Goal: Transaction & Acquisition: Purchase product/service

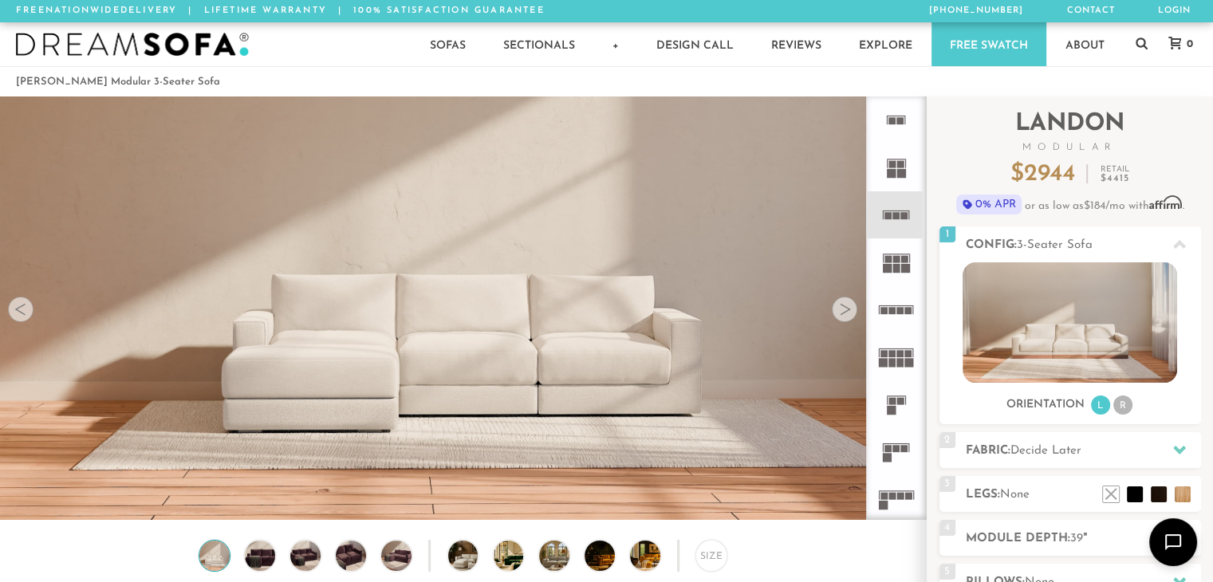
click at [389, 343] on img at bounding box center [463, 282] width 926 height 521
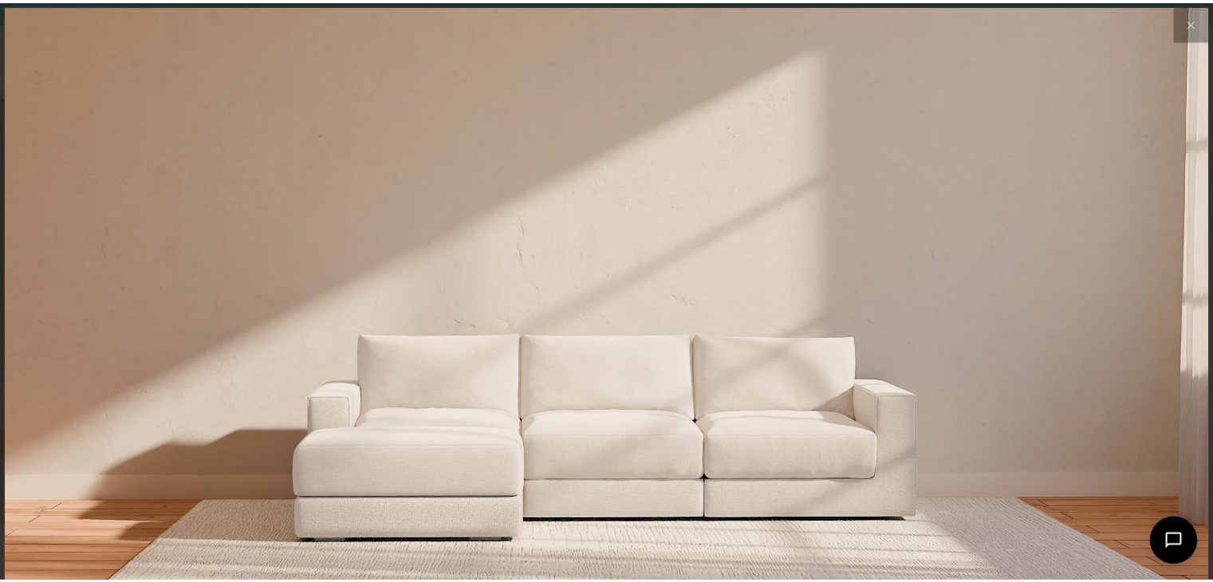
scroll to position [17767, 1212]
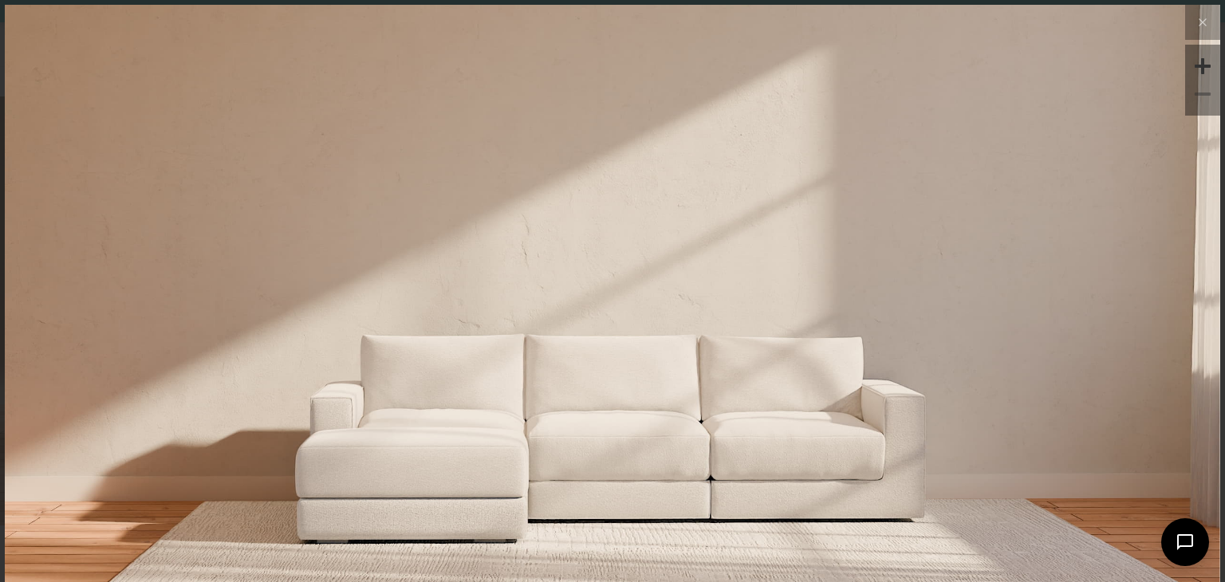
click at [1008, 298] on img at bounding box center [613, 207] width 1216 height 405
click at [530, 395] on img at bounding box center [613, 207] width 1216 height 405
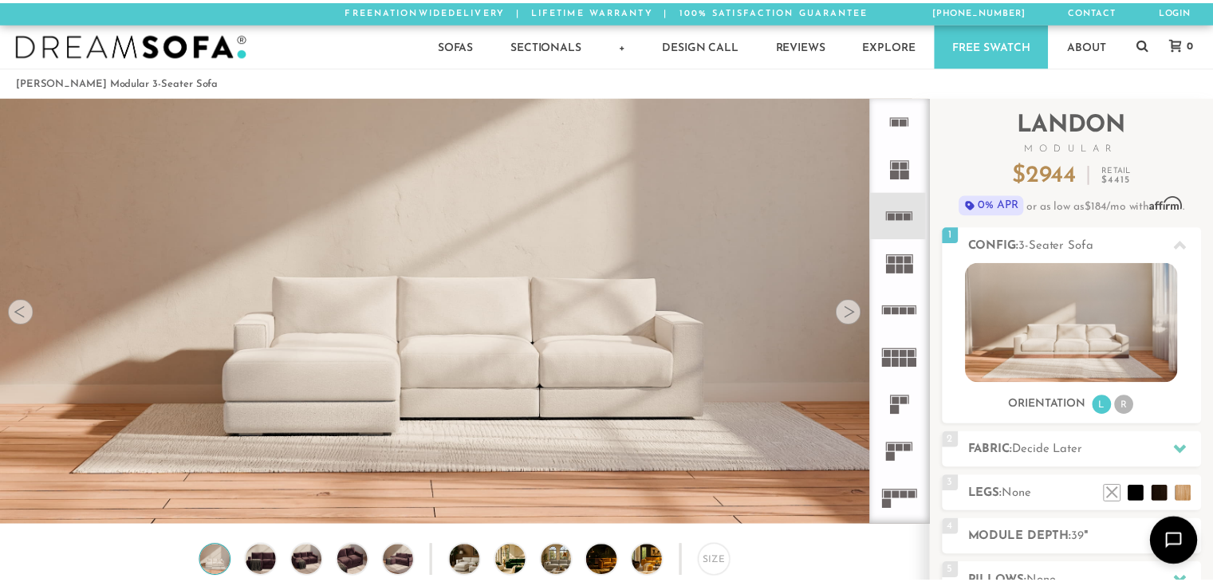
scroll to position [12, 13]
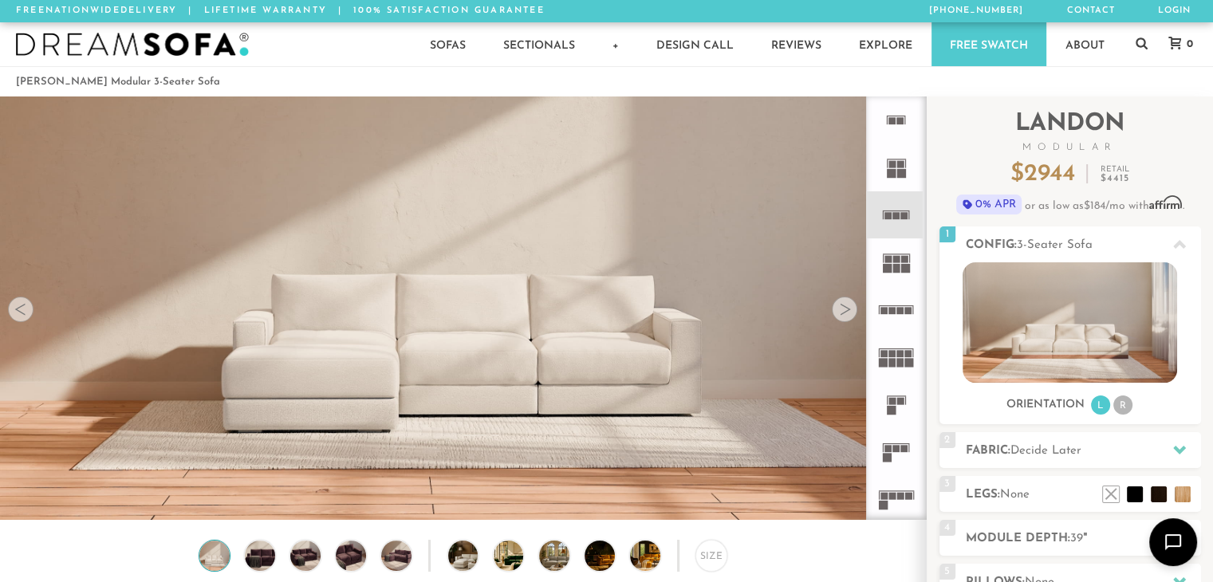
click at [846, 315] on div at bounding box center [845, 310] width 26 height 26
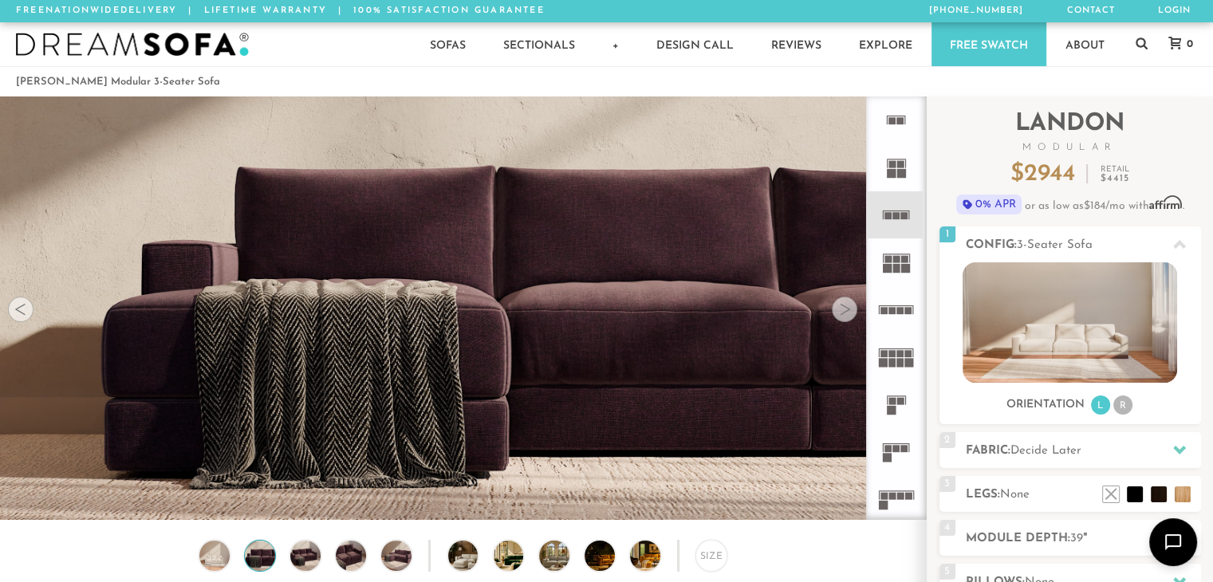
click at [846, 315] on div at bounding box center [845, 310] width 26 height 26
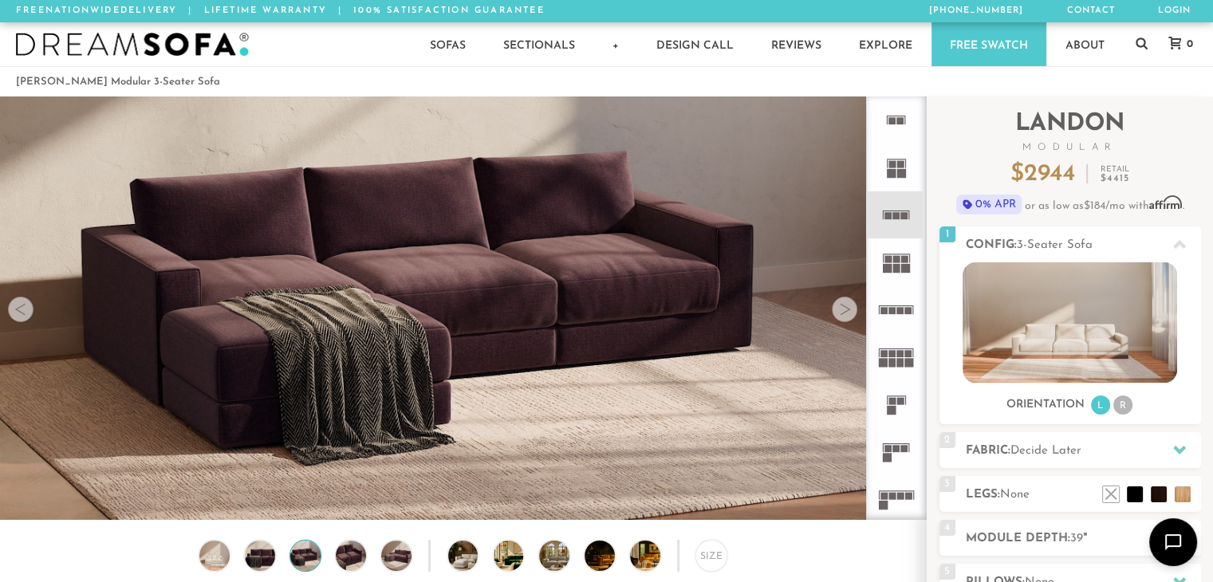
click at [846, 315] on div at bounding box center [845, 310] width 26 height 26
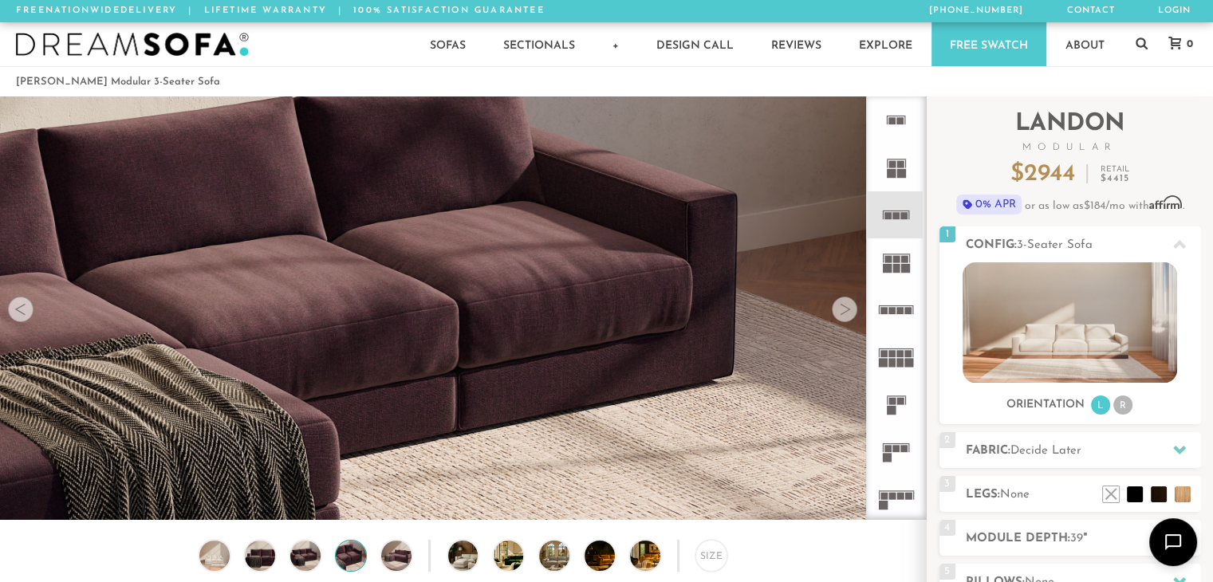
click at [846, 315] on div at bounding box center [845, 310] width 26 height 26
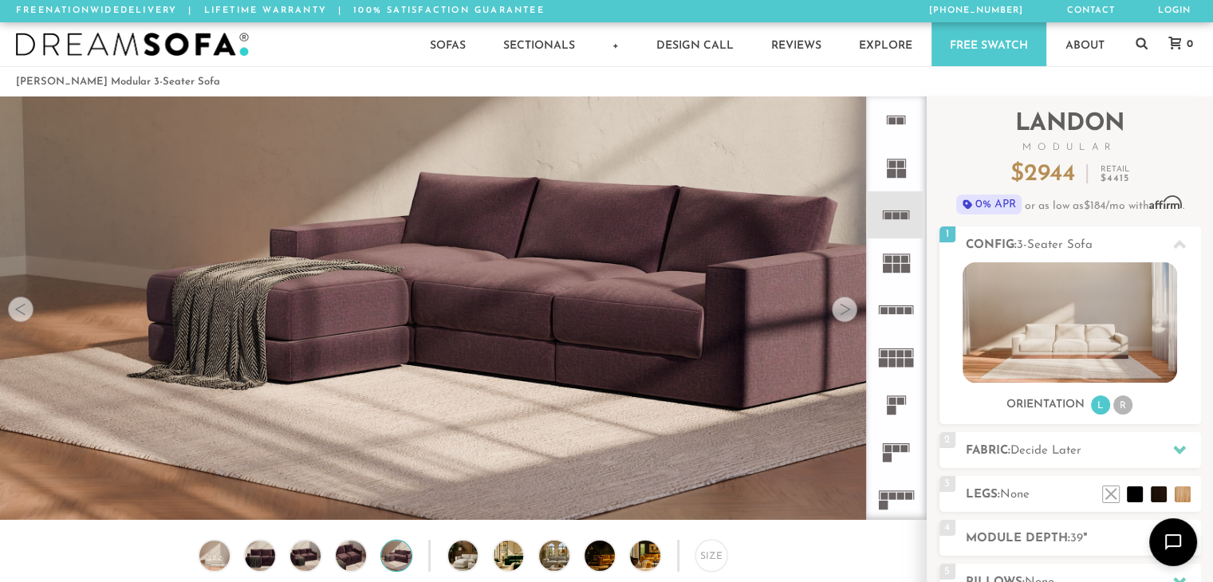
click at [846, 315] on div at bounding box center [845, 310] width 26 height 26
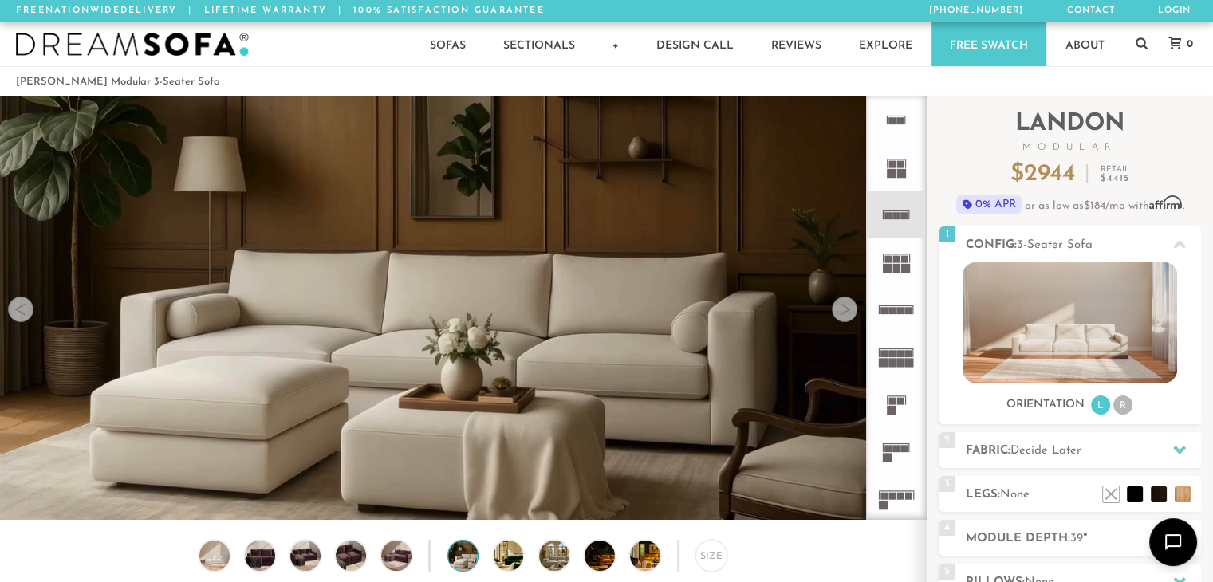
click at [846, 315] on div at bounding box center [845, 310] width 26 height 26
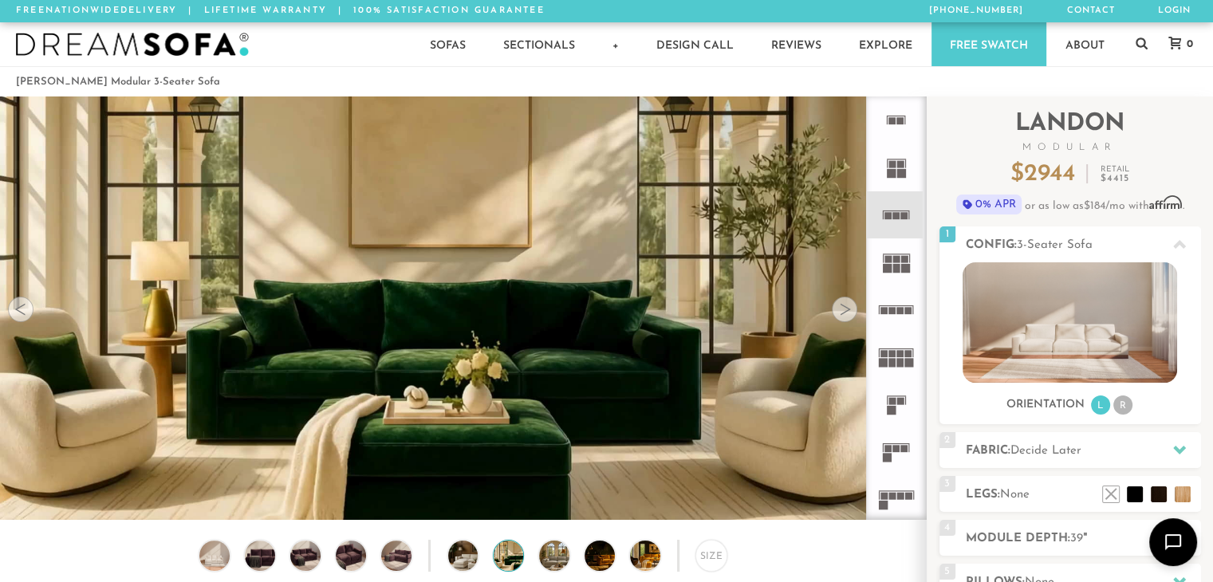
click at [846, 315] on div at bounding box center [845, 310] width 26 height 26
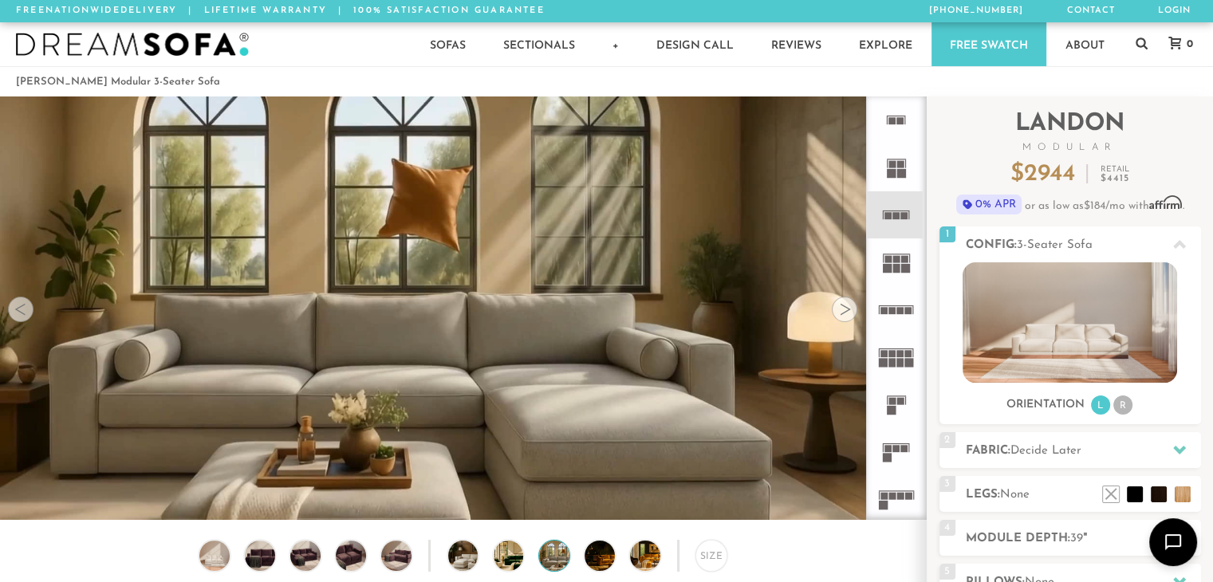
click at [846, 315] on div at bounding box center [845, 310] width 26 height 26
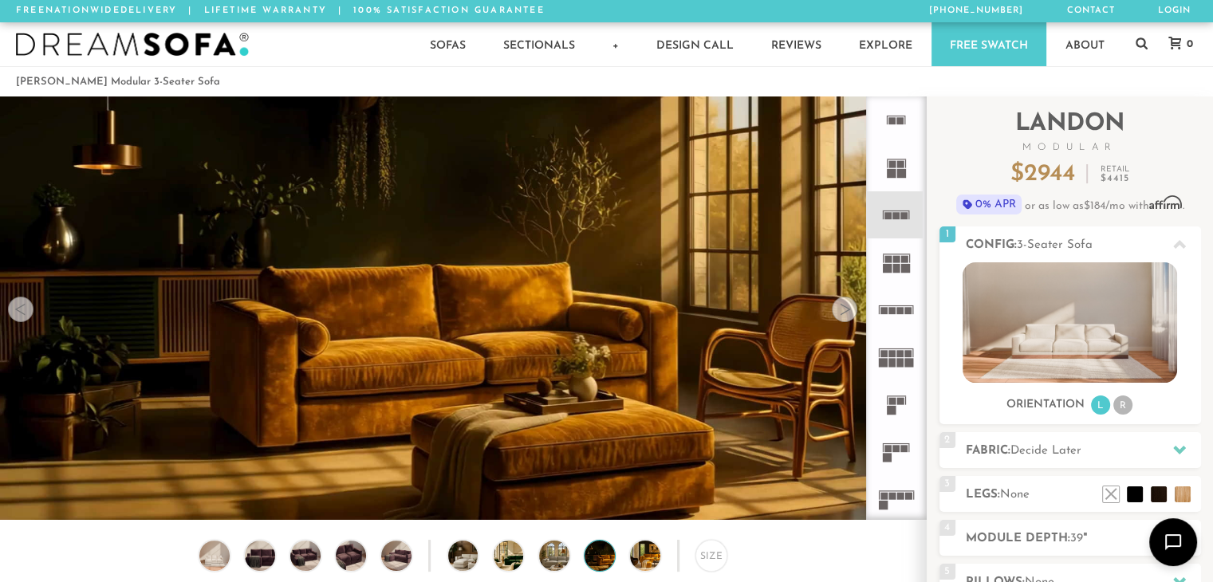
click at [846, 315] on div at bounding box center [845, 310] width 26 height 26
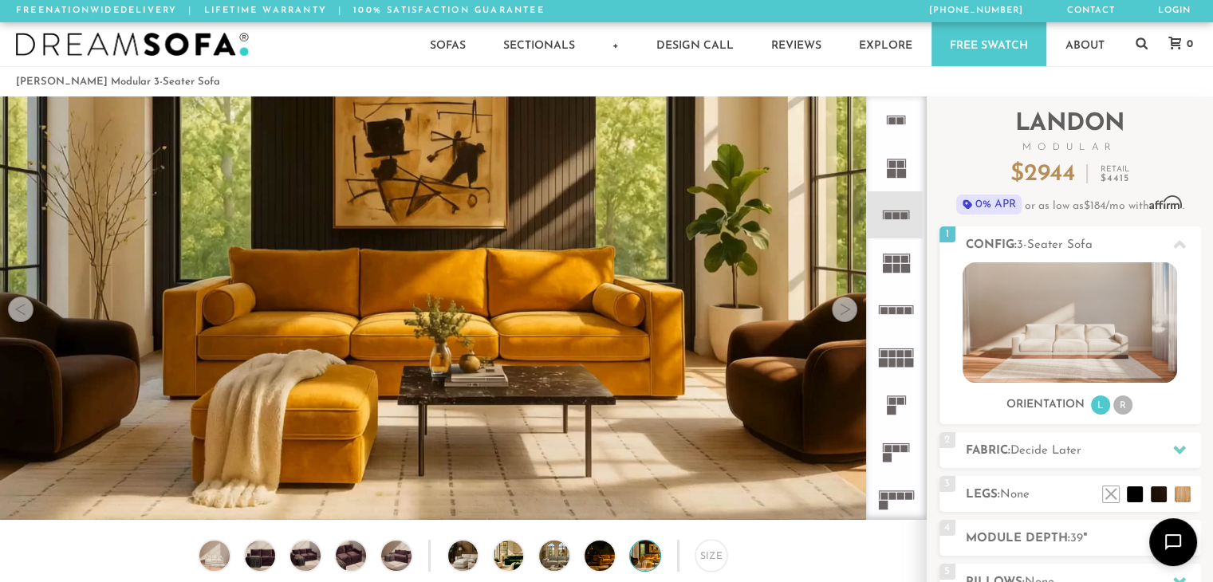
click at [846, 315] on div at bounding box center [845, 310] width 26 height 26
